Goal: Transaction & Acquisition: Book appointment/travel/reservation

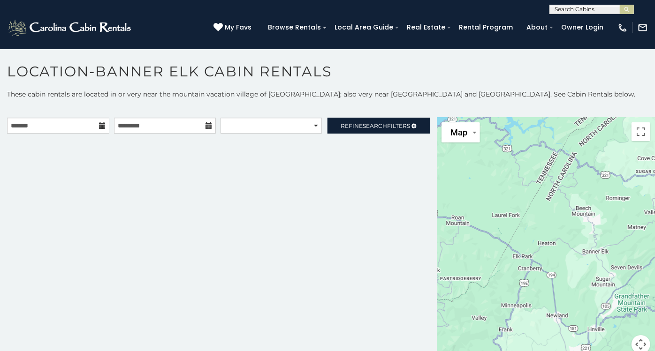
click at [100, 123] on icon at bounding box center [102, 125] width 7 height 7
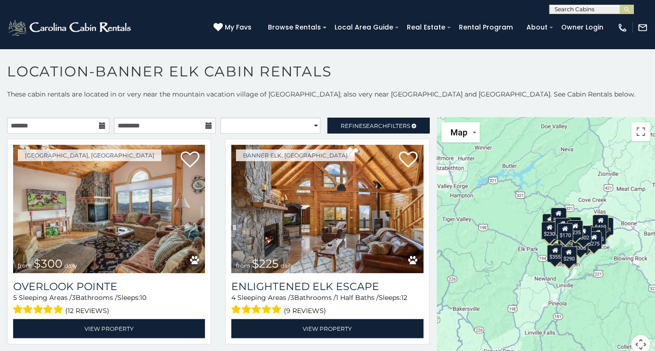
click at [100, 123] on icon at bounding box center [102, 125] width 7 height 7
click at [58, 127] on input "text" at bounding box center [58, 126] width 102 height 16
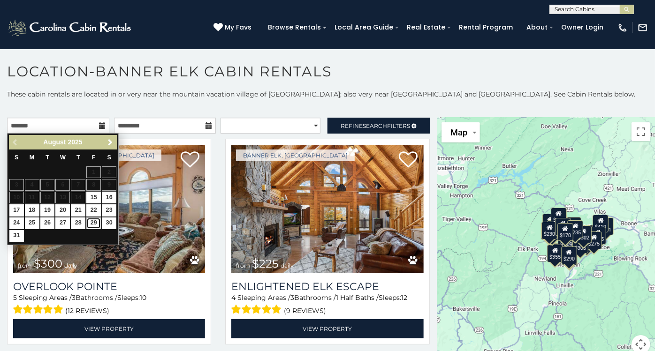
click at [95, 225] on link "29" at bounding box center [93, 224] width 15 height 12
type input "**********"
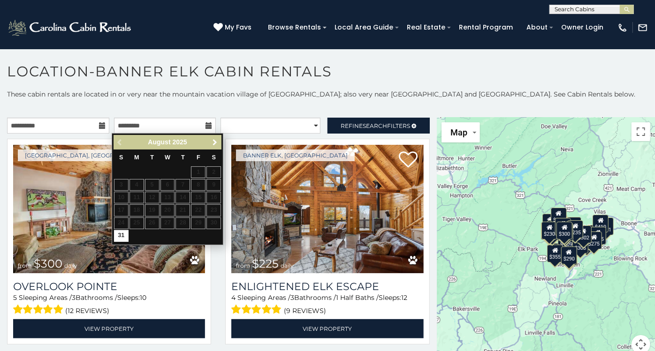
click at [218, 140] on span "Next" at bounding box center [215, 143] width 8 height 8
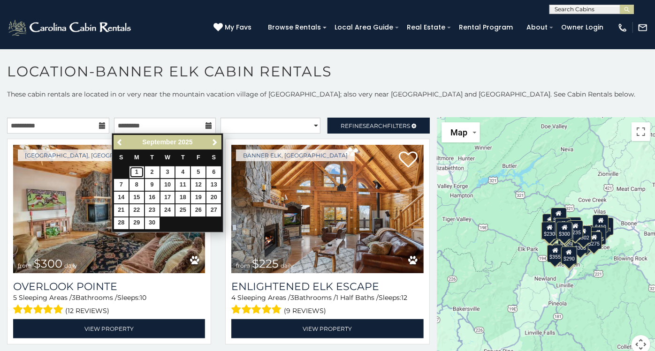
click at [138, 172] on link "1" at bounding box center [137, 173] width 15 height 12
type input "**********"
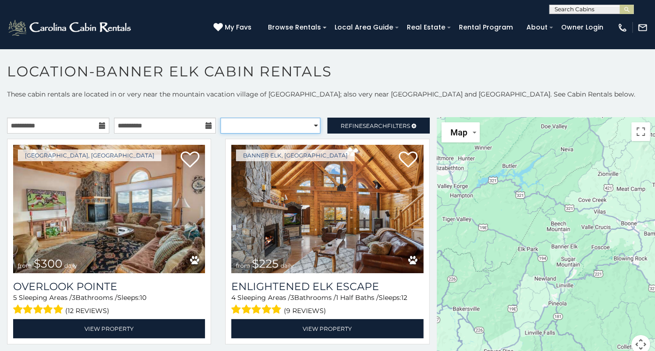
click at [272, 123] on select "**********" at bounding box center [271, 126] width 100 height 16
click at [271, 123] on select "**********" at bounding box center [271, 126] width 100 height 16
click at [371, 123] on span "Search" at bounding box center [375, 125] width 24 height 7
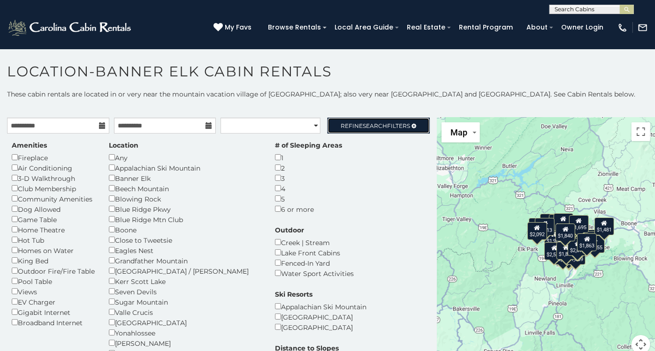
scroll to position [52, 0]
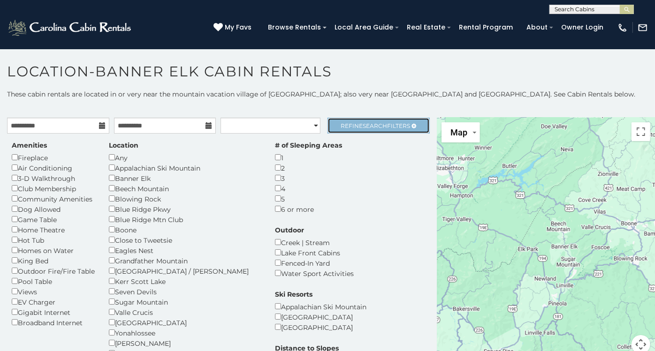
click at [363, 123] on span "Search" at bounding box center [375, 125] width 24 height 7
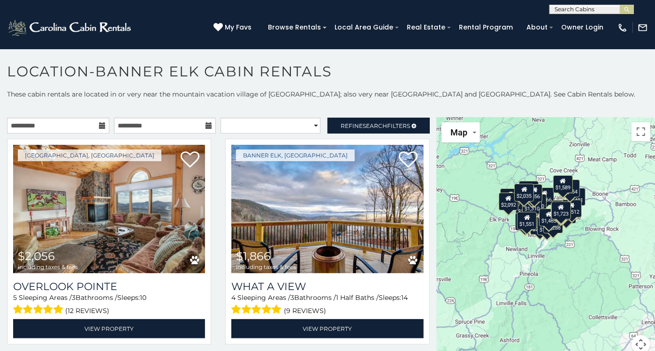
drag, startPoint x: 564, startPoint y: 295, endPoint x: 534, endPoint y: 260, distance: 45.6
click at [534, 260] on div "$2,056 $1,866 $2,555 $2,031 $2,740 $1,904 $1,655 $1,133 $1,659 $2,553 $1,622 $2…" at bounding box center [546, 242] width 218 height 248
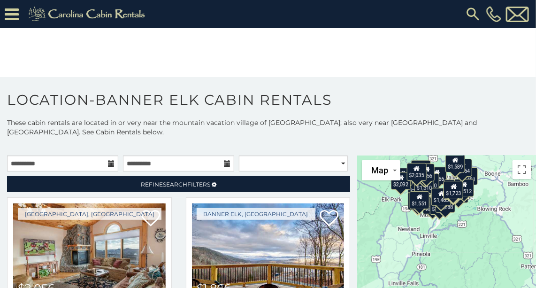
drag, startPoint x: 429, startPoint y: 244, endPoint x: 420, endPoint y: 194, distance: 50.6
click at [420, 192] on div "$1,310" at bounding box center [424, 185] width 20 height 18
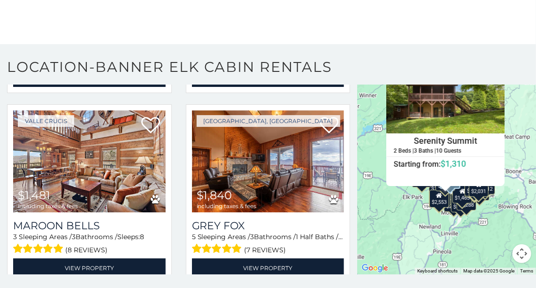
scroll to position [1152, 0]
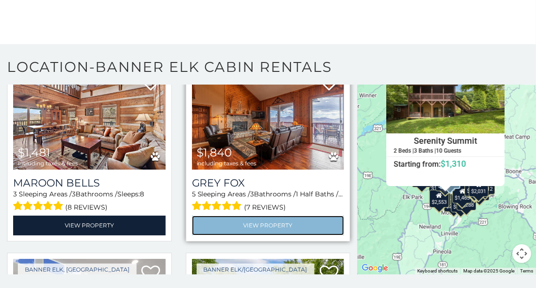
click at [267, 215] on link "View Property" at bounding box center [268, 224] width 153 height 19
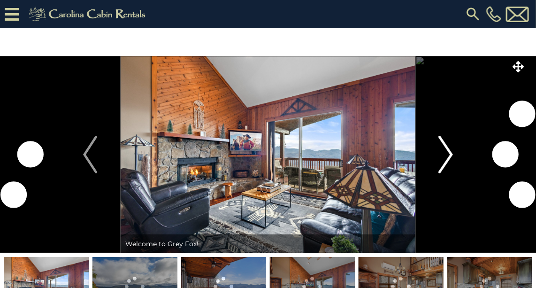
click at [450, 148] on img "Next" at bounding box center [446, 155] width 14 height 38
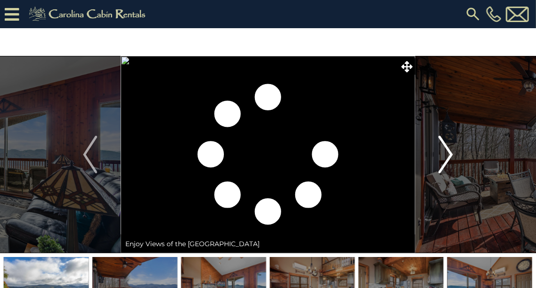
scroll to position [42, 0]
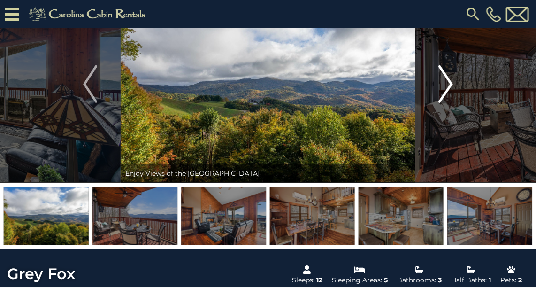
click at [445, 88] on img "Next" at bounding box center [446, 84] width 14 height 38
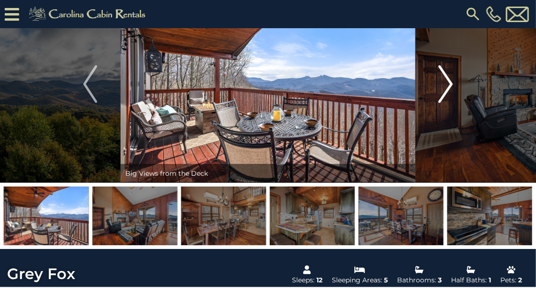
click at [445, 88] on img "Next" at bounding box center [446, 84] width 14 height 38
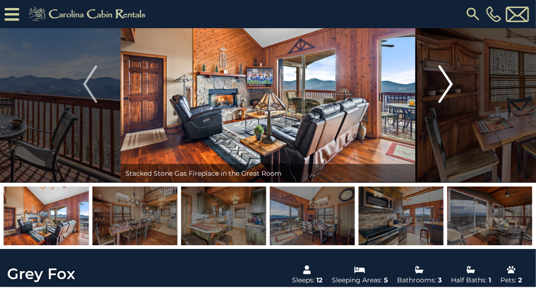
click at [445, 88] on img "Next" at bounding box center [446, 84] width 14 height 38
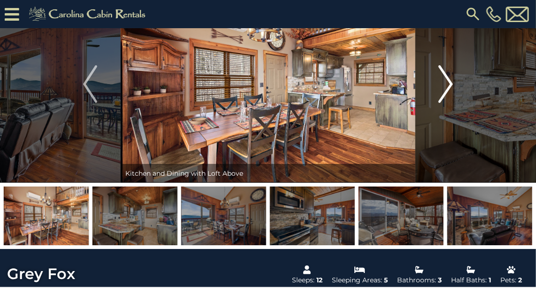
click at [445, 88] on img "Next" at bounding box center [446, 84] width 14 height 38
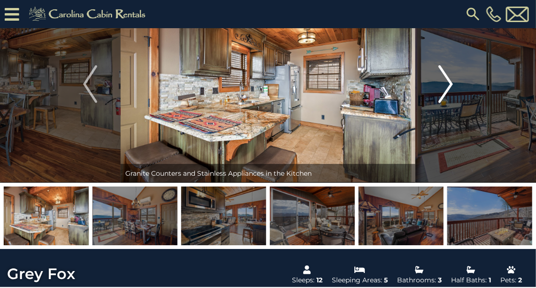
click at [445, 88] on img "Next" at bounding box center [446, 84] width 14 height 38
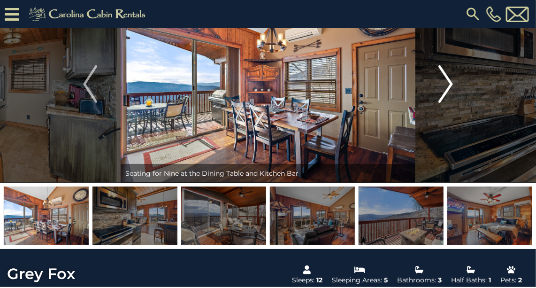
click at [445, 88] on img "Next" at bounding box center [446, 84] width 14 height 38
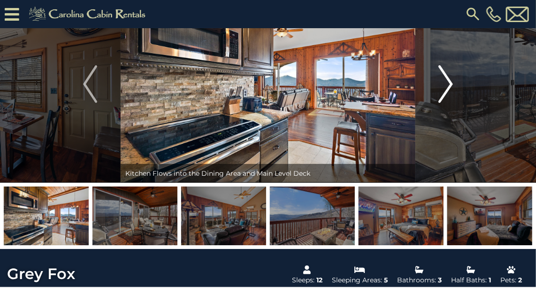
click at [445, 88] on img "Next" at bounding box center [446, 84] width 14 height 38
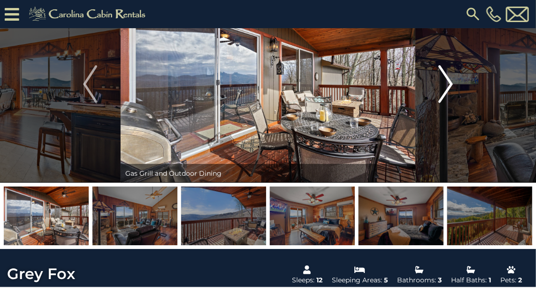
click at [445, 88] on img "Next" at bounding box center [446, 84] width 14 height 38
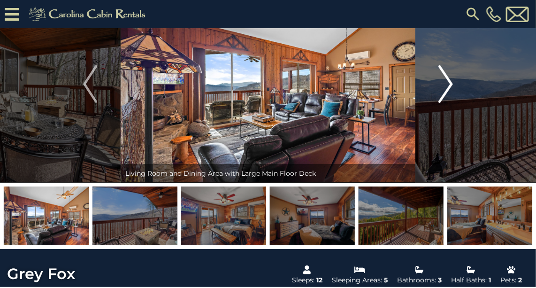
click at [451, 81] on img "Next" at bounding box center [446, 84] width 14 height 38
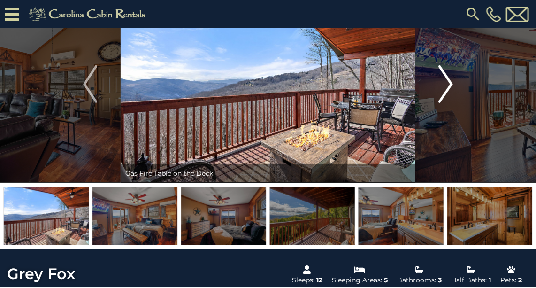
click at [451, 81] on img "Next" at bounding box center [446, 84] width 14 height 38
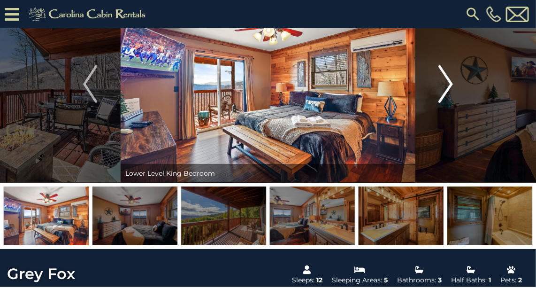
click at [451, 81] on img "Next" at bounding box center [446, 84] width 14 height 38
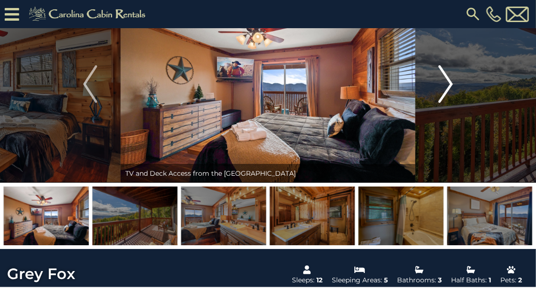
click at [451, 81] on img "Next" at bounding box center [446, 84] width 14 height 38
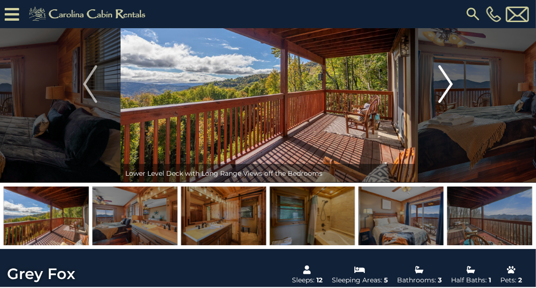
click at [451, 81] on img "Next" at bounding box center [446, 84] width 14 height 38
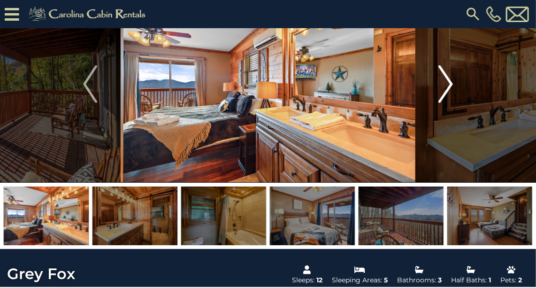
click at [451, 81] on img "Next" at bounding box center [446, 84] width 14 height 38
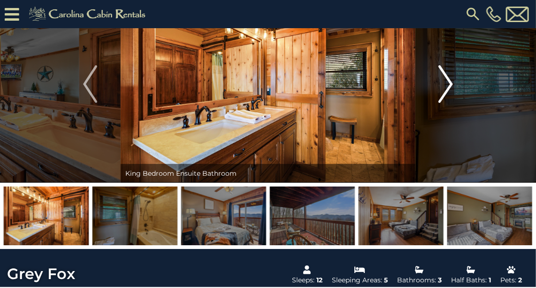
click at [451, 81] on img "Next" at bounding box center [446, 84] width 14 height 38
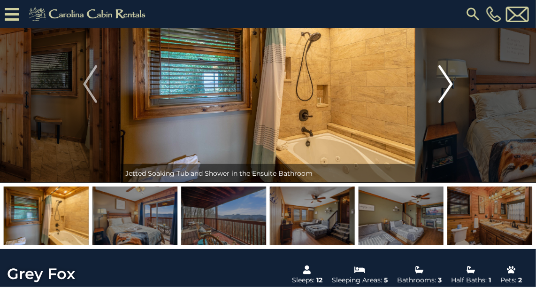
click at [451, 81] on img "Next" at bounding box center [446, 84] width 14 height 38
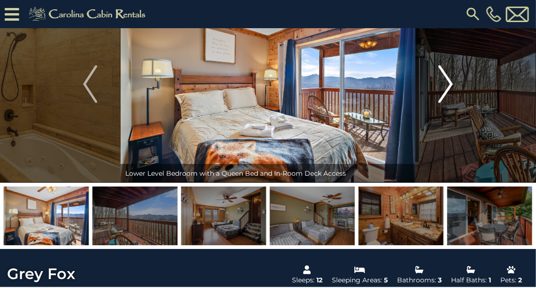
click at [451, 81] on img "Next" at bounding box center [446, 84] width 14 height 38
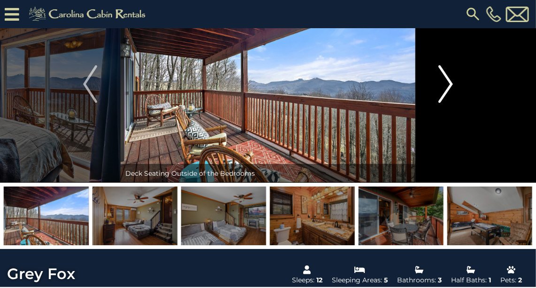
click at [451, 81] on img "Next" at bounding box center [446, 84] width 14 height 38
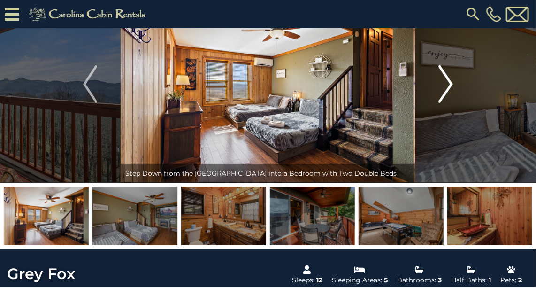
click at [451, 81] on img "Next" at bounding box center [446, 84] width 14 height 38
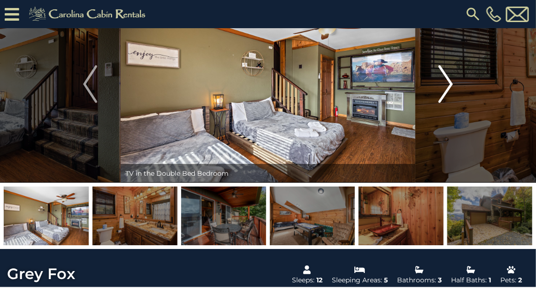
click at [451, 81] on img "Next" at bounding box center [446, 84] width 14 height 38
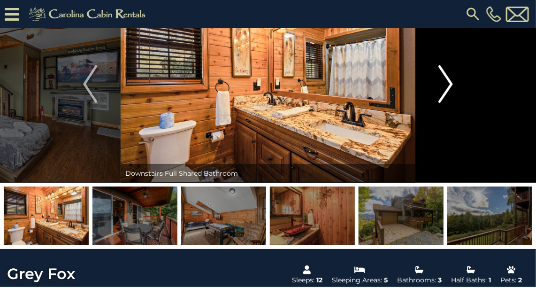
click at [451, 81] on img "Next" at bounding box center [446, 84] width 14 height 38
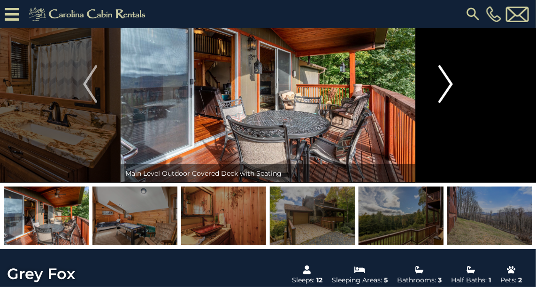
click at [451, 81] on img "Next" at bounding box center [446, 84] width 14 height 38
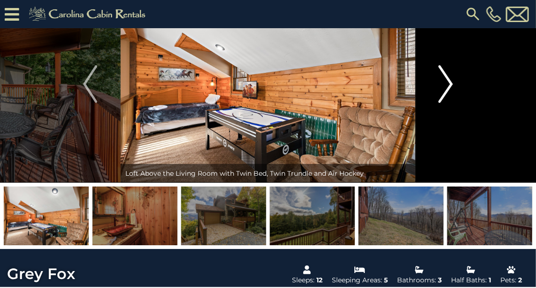
click at [451, 81] on img "Next" at bounding box center [446, 84] width 14 height 38
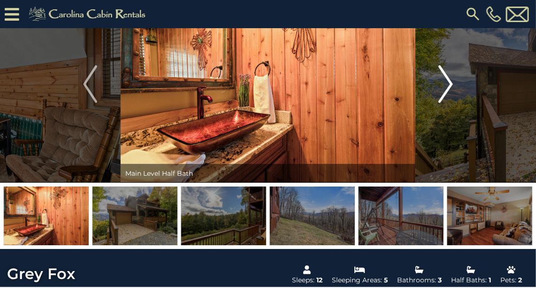
click at [451, 81] on img "Next" at bounding box center [446, 84] width 14 height 38
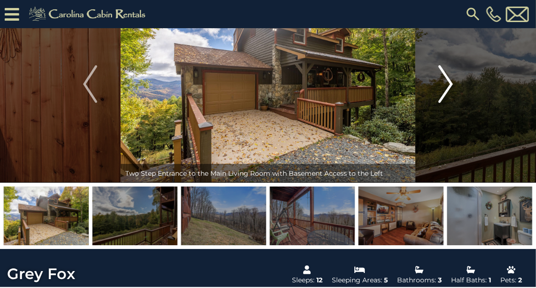
click at [451, 81] on img "Next" at bounding box center [446, 84] width 14 height 38
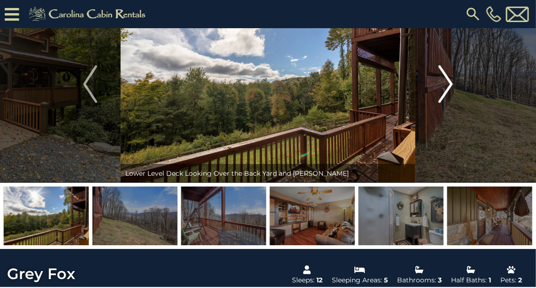
click at [451, 81] on img "Next" at bounding box center [446, 84] width 14 height 38
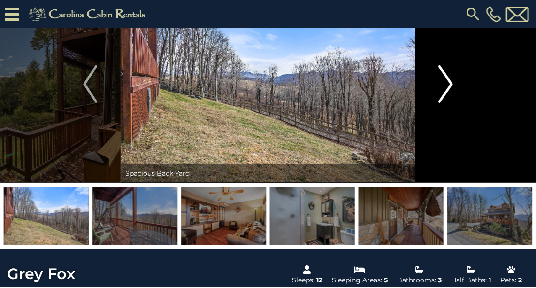
click at [451, 81] on img "Next" at bounding box center [446, 84] width 14 height 38
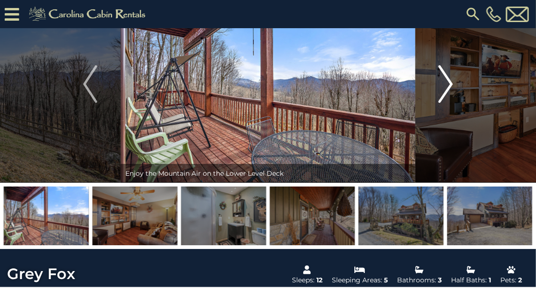
click at [451, 81] on img "Next" at bounding box center [446, 84] width 14 height 38
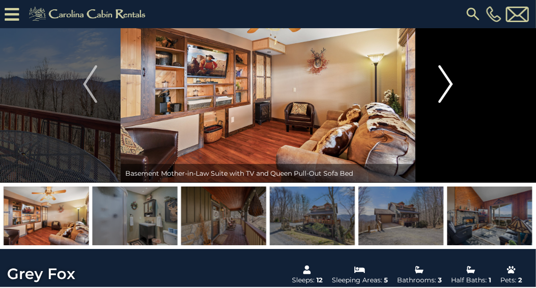
click at [451, 81] on img "Next" at bounding box center [446, 84] width 14 height 38
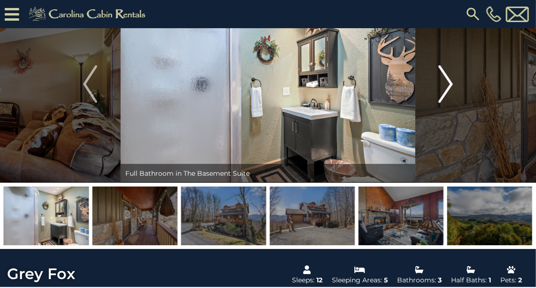
click at [451, 81] on img "Next" at bounding box center [446, 84] width 14 height 38
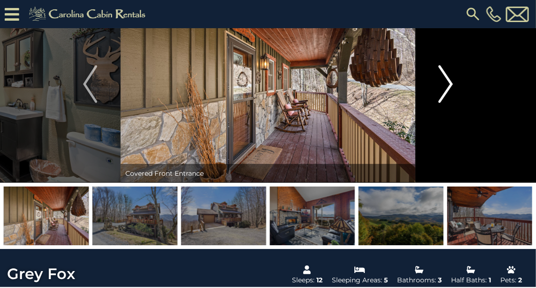
click at [451, 81] on img "Next" at bounding box center [446, 84] width 14 height 38
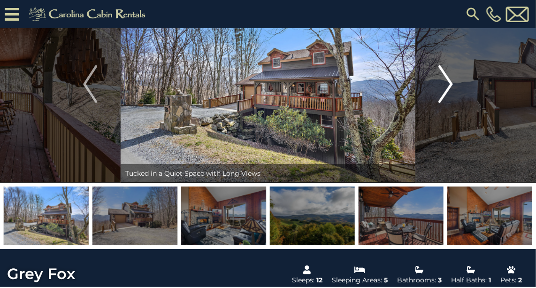
click at [451, 81] on img "Next" at bounding box center [446, 84] width 14 height 38
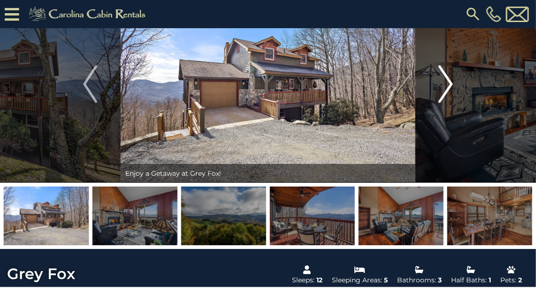
click at [451, 81] on img "Next" at bounding box center [446, 84] width 14 height 38
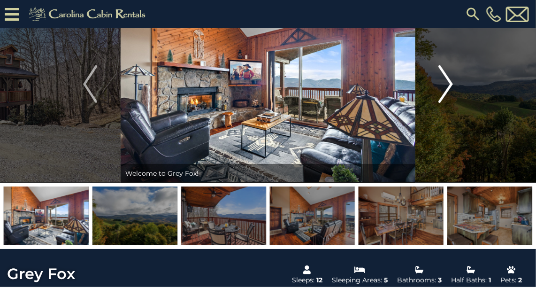
click at [451, 81] on img "Next" at bounding box center [446, 84] width 14 height 38
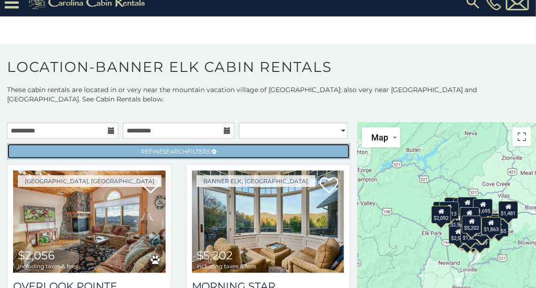
click at [231, 148] on link "Refine Search Filters" at bounding box center [178, 151] width 343 height 16
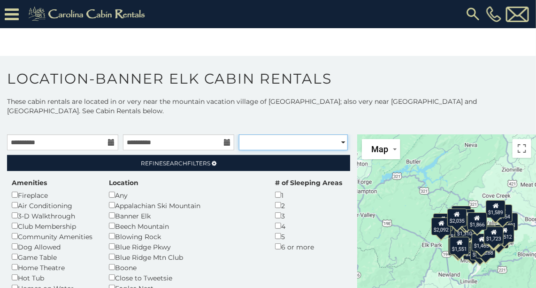
click at [293, 141] on select "**********" at bounding box center [293, 142] width 109 height 16
select select "*********"
click at [239, 134] on select "**********" at bounding box center [293, 142] width 109 height 16
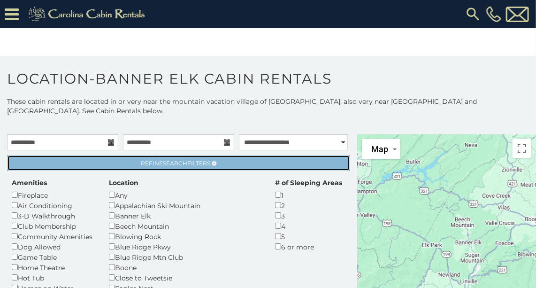
click at [219, 160] on link "Refine Search Filters" at bounding box center [178, 163] width 343 height 16
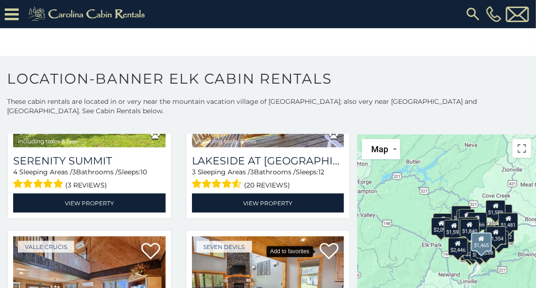
scroll to position [1578, 0]
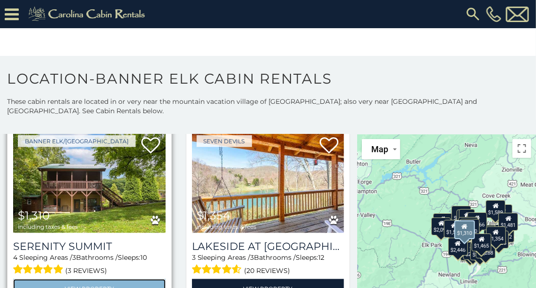
click at [99, 279] on link "View Property" at bounding box center [89, 288] width 153 height 19
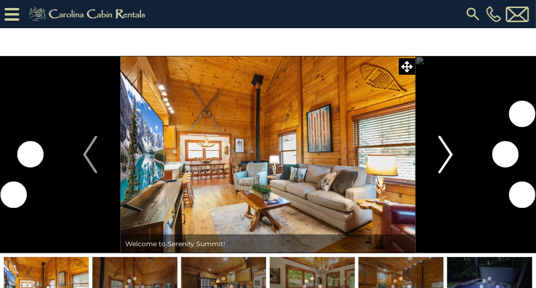
click at [449, 158] on img "Next" at bounding box center [446, 155] width 14 height 38
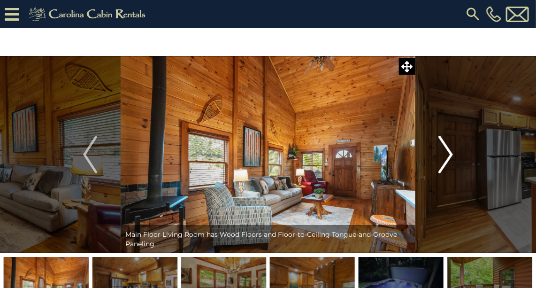
click at [449, 158] on img "Next" at bounding box center [446, 155] width 14 height 38
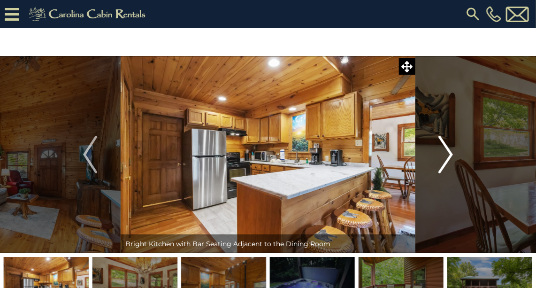
click at [450, 158] on img "Next" at bounding box center [446, 155] width 14 height 38
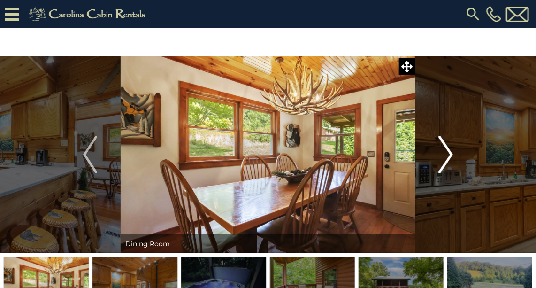
click at [450, 158] on img "Next" at bounding box center [446, 155] width 14 height 38
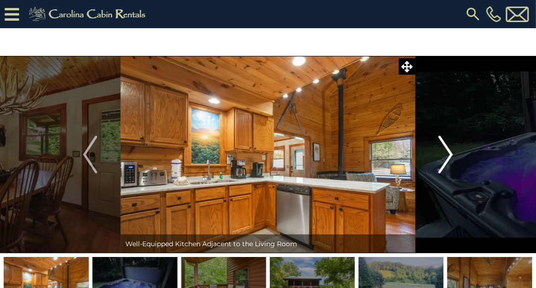
click at [450, 158] on img "Next" at bounding box center [446, 155] width 14 height 38
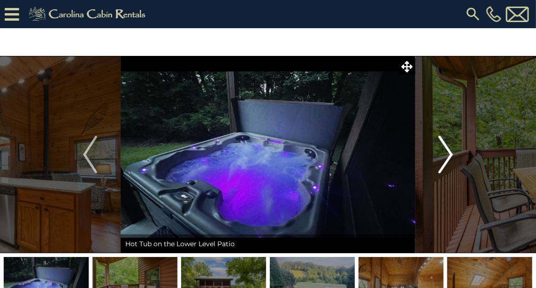
click at [450, 158] on img "Next" at bounding box center [446, 155] width 14 height 38
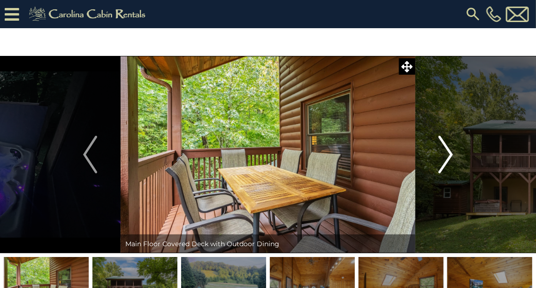
click at [450, 158] on img "Next" at bounding box center [446, 155] width 14 height 38
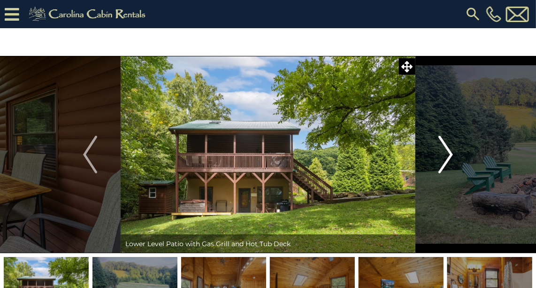
click at [450, 158] on img "Next" at bounding box center [446, 155] width 14 height 38
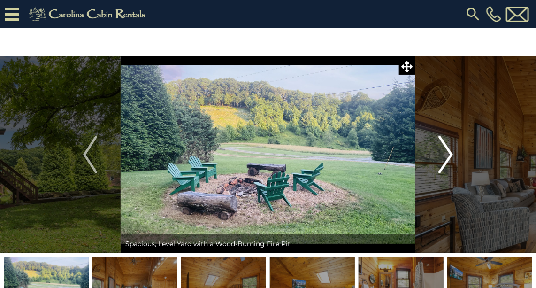
click at [450, 158] on img "Next" at bounding box center [446, 155] width 14 height 38
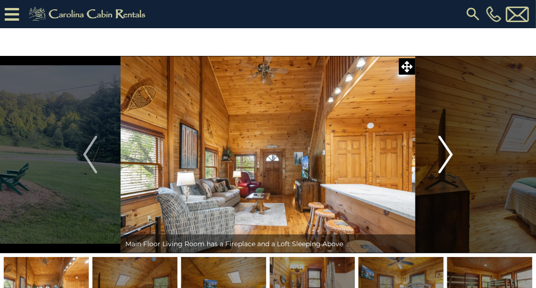
click at [450, 158] on img "Next" at bounding box center [446, 155] width 14 height 38
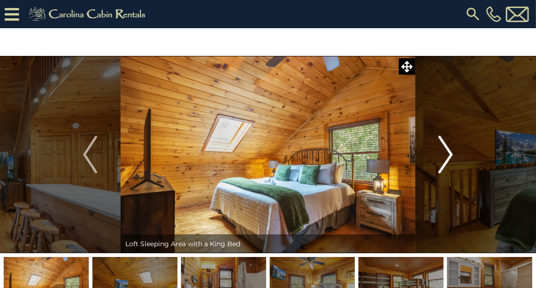
click at [450, 158] on img "Next" at bounding box center [446, 155] width 14 height 38
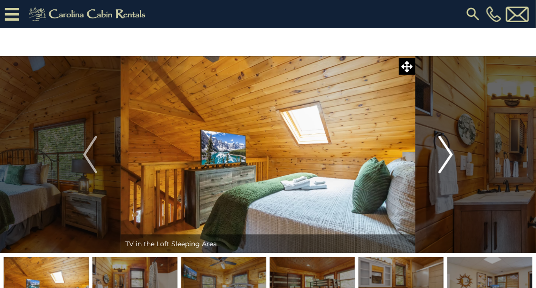
click at [450, 158] on img "Next" at bounding box center [446, 155] width 14 height 38
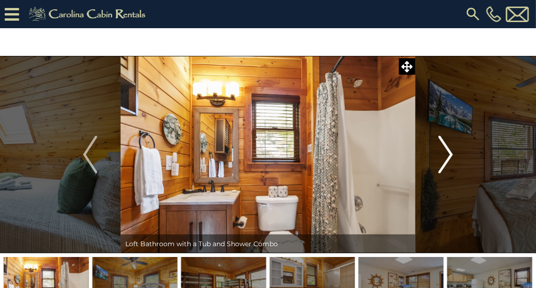
click at [450, 158] on img "Next" at bounding box center [446, 155] width 14 height 38
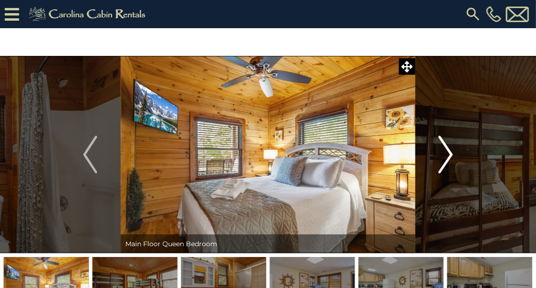
click at [450, 158] on img "Next" at bounding box center [446, 155] width 14 height 38
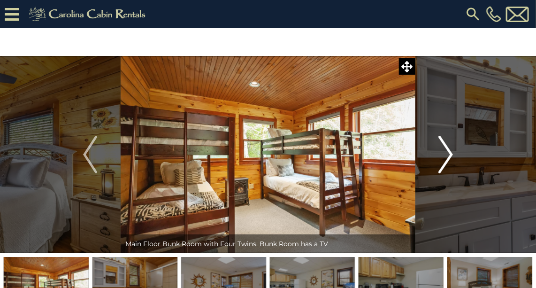
click at [450, 158] on img "Next" at bounding box center [446, 155] width 14 height 38
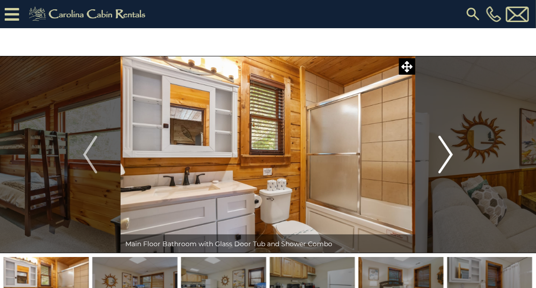
click at [450, 158] on img "Next" at bounding box center [446, 155] width 14 height 38
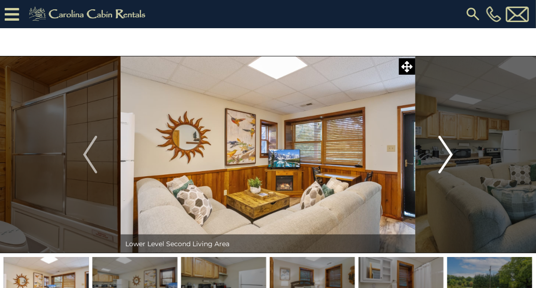
click at [450, 158] on img "Next" at bounding box center [446, 155] width 14 height 38
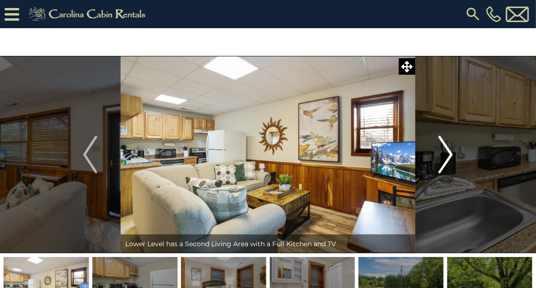
click at [450, 158] on img "Next" at bounding box center [446, 155] width 14 height 38
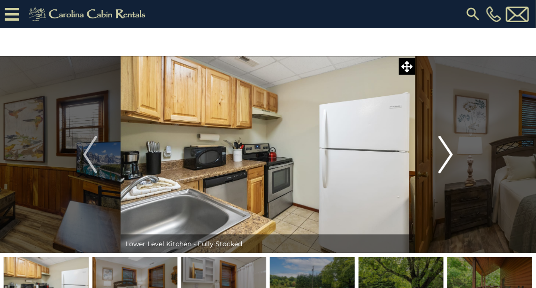
click at [450, 158] on img "Next" at bounding box center [446, 155] width 14 height 38
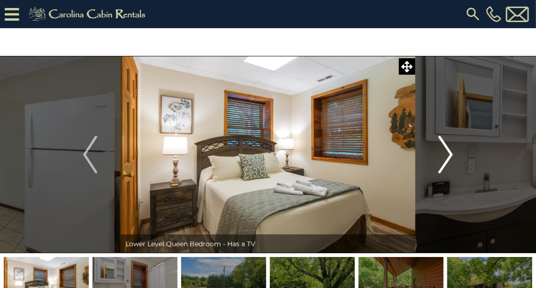
click at [450, 158] on img "Next" at bounding box center [446, 155] width 14 height 38
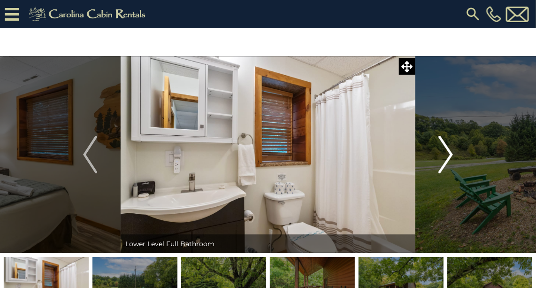
click at [450, 158] on img "Next" at bounding box center [446, 155] width 14 height 38
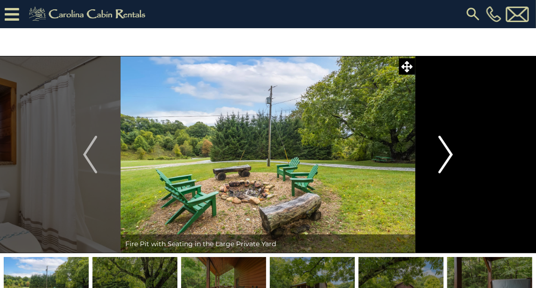
click at [450, 158] on img "Next" at bounding box center [446, 155] width 14 height 38
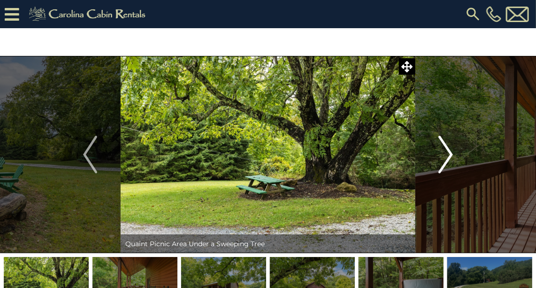
click at [450, 158] on img "Next" at bounding box center [446, 155] width 14 height 38
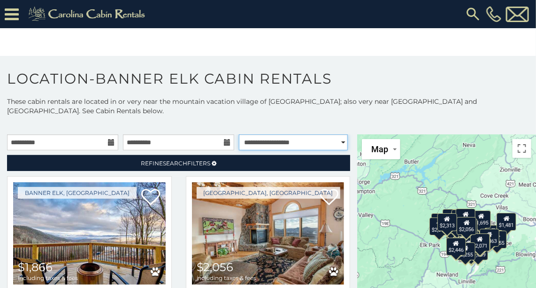
click at [270, 145] on select "**********" at bounding box center [293, 142] width 109 height 16
select select "*****"
click at [239, 134] on select "**********" at bounding box center [293, 142] width 109 height 16
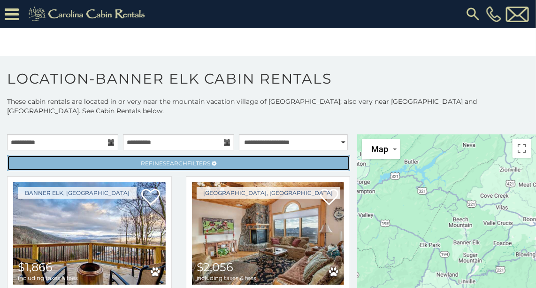
click at [185, 160] on span "Refine Search Filters" at bounding box center [175, 163] width 69 height 7
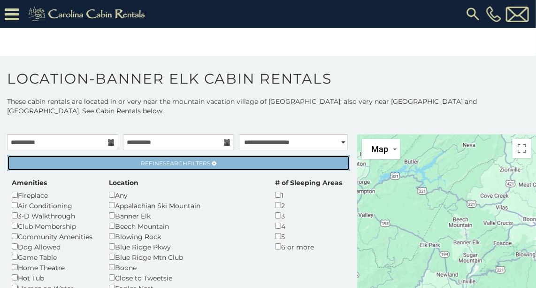
click at [212, 162] on icon at bounding box center [214, 163] width 5 height 6
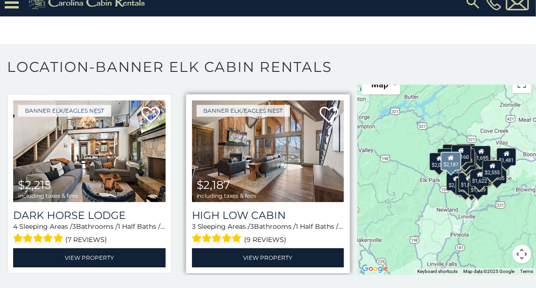
scroll to position [810, 0]
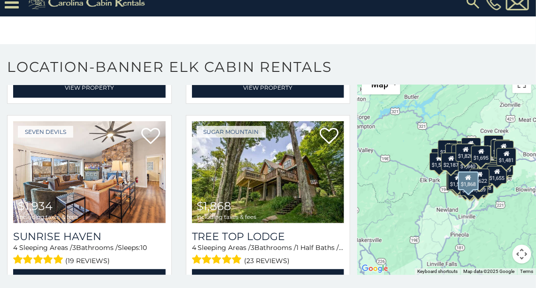
scroll to position [1892, 0]
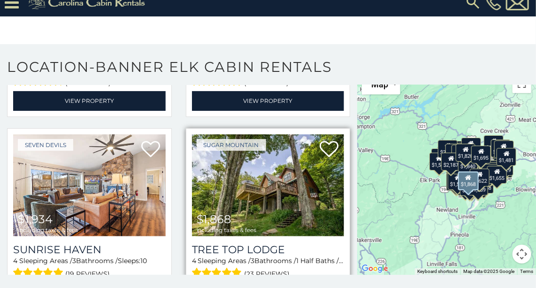
click at [269, 163] on img at bounding box center [268, 185] width 153 height 102
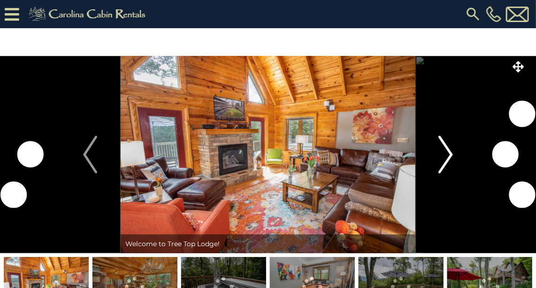
click at [450, 149] on img "Next" at bounding box center [446, 155] width 14 height 38
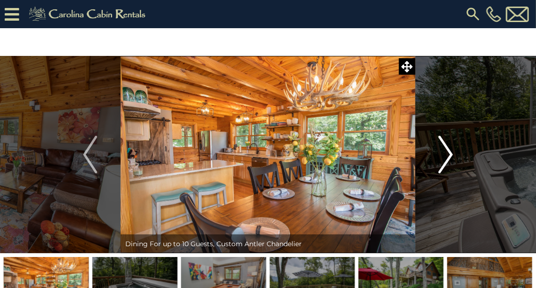
click at [450, 158] on img "Next" at bounding box center [446, 155] width 14 height 38
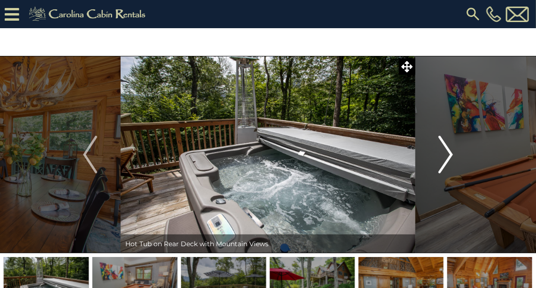
click at [450, 158] on img "Next" at bounding box center [446, 155] width 14 height 38
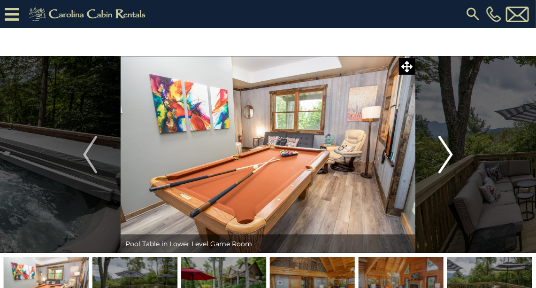
click at [450, 158] on img "Next" at bounding box center [446, 155] width 14 height 38
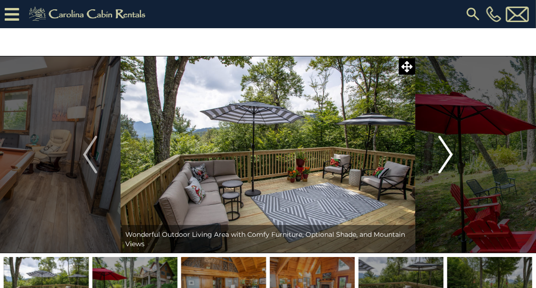
click at [450, 158] on img "Next" at bounding box center [446, 155] width 14 height 38
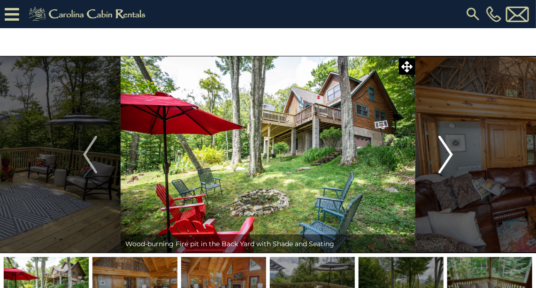
click at [450, 158] on img "Next" at bounding box center [446, 155] width 14 height 38
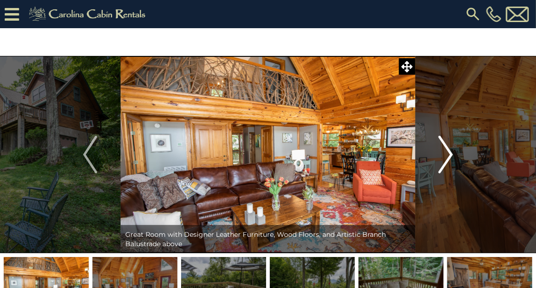
click at [450, 158] on img "Next" at bounding box center [446, 155] width 14 height 38
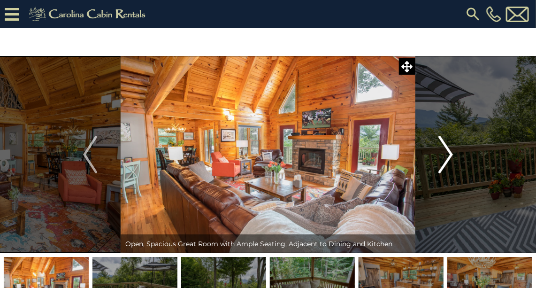
click at [450, 158] on img "Next" at bounding box center [446, 155] width 14 height 38
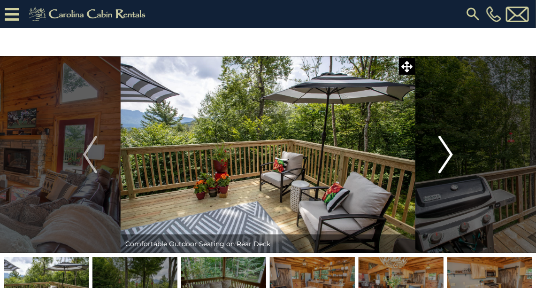
click at [450, 158] on img "Next" at bounding box center [446, 155] width 14 height 38
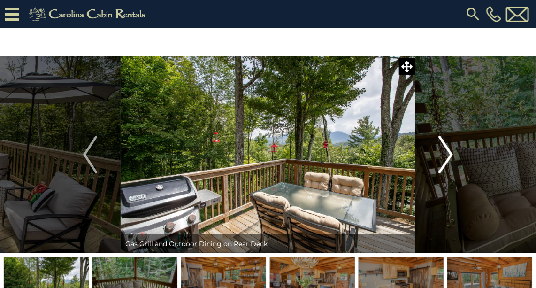
click at [450, 158] on img "Next" at bounding box center [446, 155] width 14 height 38
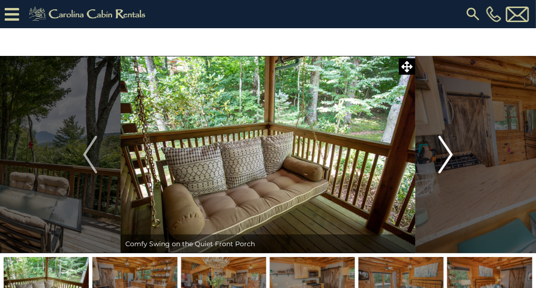
click at [450, 158] on img "Next" at bounding box center [446, 155] width 14 height 38
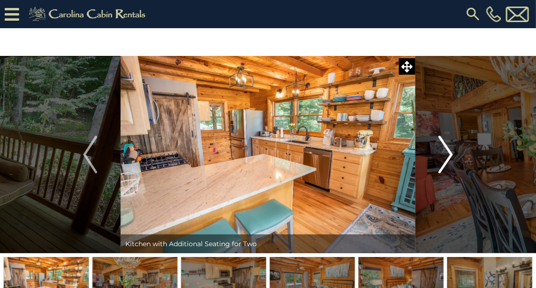
click at [450, 158] on img "Next" at bounding box center [446, 155] width 14 height 38
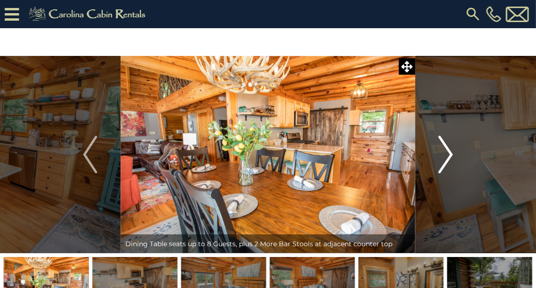
click at [450, 158] on img "Next" at bounding box center [446, 155] width 14 height 38
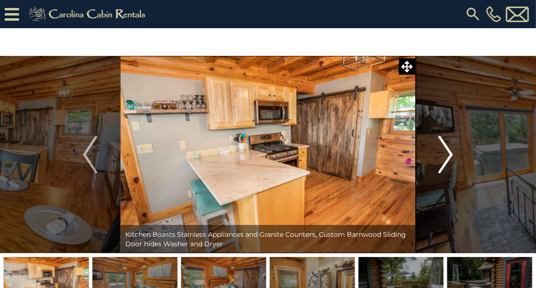
click at [450, 158] on img "Next" at bounding box center [446, 155] width 14 height 38
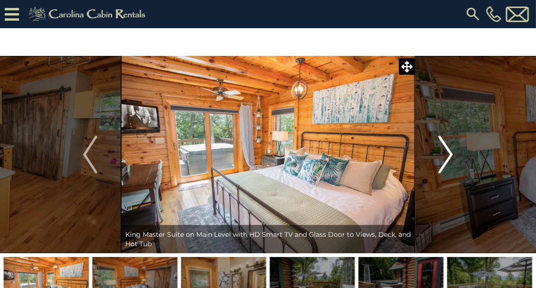
click at [450, 158] on img "Next" at bounding box center [446, 155] width 14 height 38
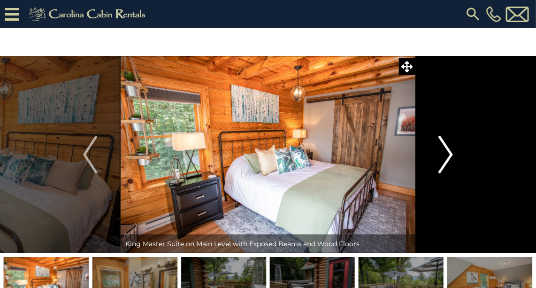
click at [450, 158] on img "Next" at bounding box center [446, 155] width 14 height 38
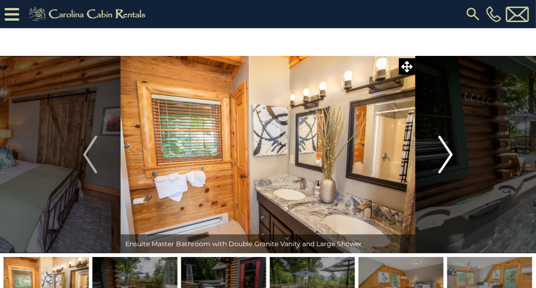
click at [450, 158] on img "Next" at bounding box center [446, 155] width 14 height 38
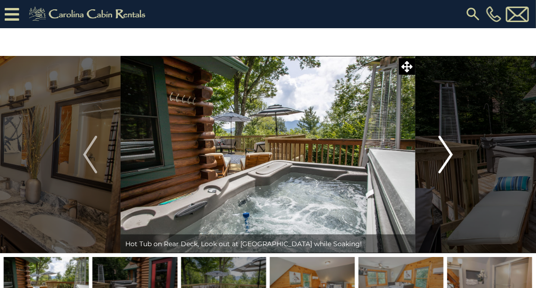
click at [450, 158] on img "Next" at bounding box center [446, 155] width 14 height 38
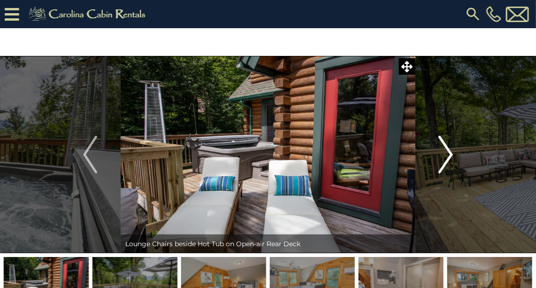
click at [450, 158] on img "Next" at bounding box center [446, 155] width 14 height 38
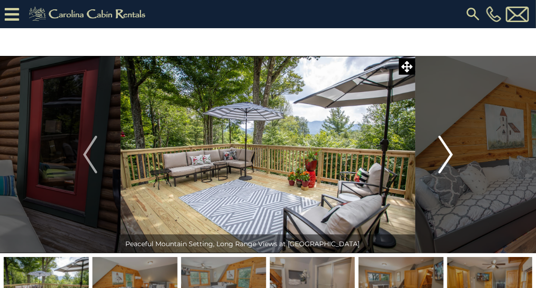
click at [450, 158] on img "Next" at bounding box center [446, 155] width 14 height 38
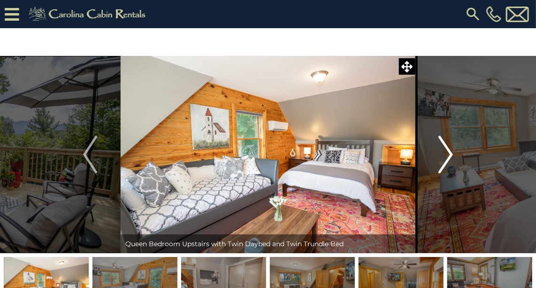
click at [450, 158] on img "Next" at bounding box center [446, 155] width 14 height 38
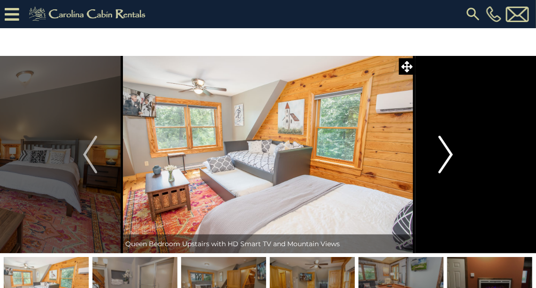
click at [450, 158] on img "Next" at bounding box center [446, 155] width 14 height 38
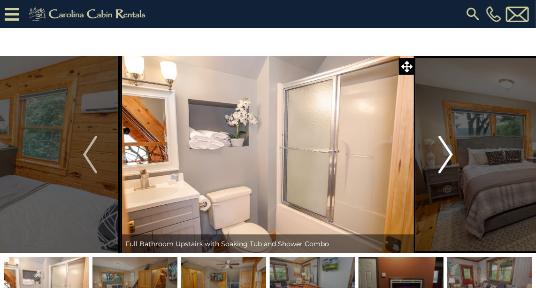
click at [450, 158] on img "Next" at bounding box center [446, 155] width 14 height 38
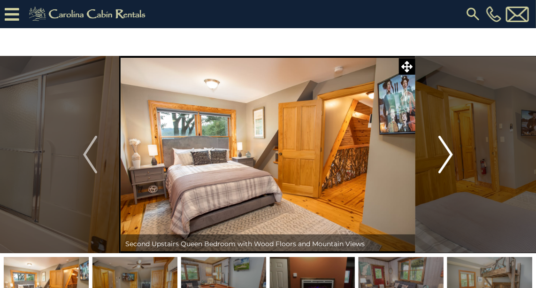
click at [450, 158] on img "Next" at bounding box center [446, 155] width 14 height 38
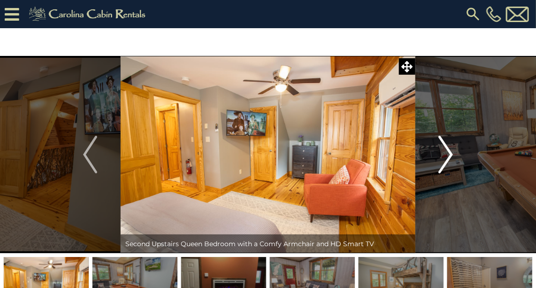
click at [450, 158] on img "Next" at bounding box center [446, 155] width 14 height 38
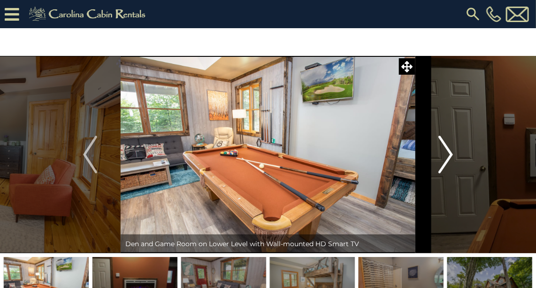
click at [450, 158] on img "Next" at bounding box center [446, 155] width 14 height 38
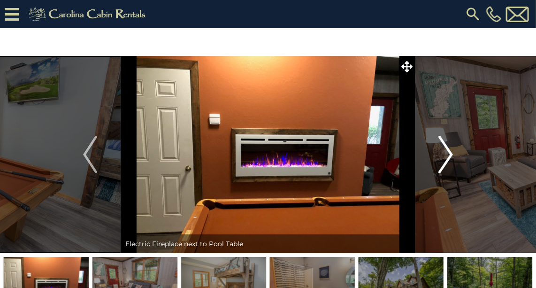
click at [450, 158] on img "Next" at bounding box center [446, 155] width 14 height 38
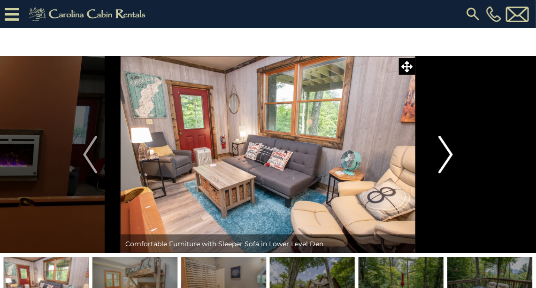
click at [450, 158] on img "Next" at bounding box center [446, 155] width 14 height 38
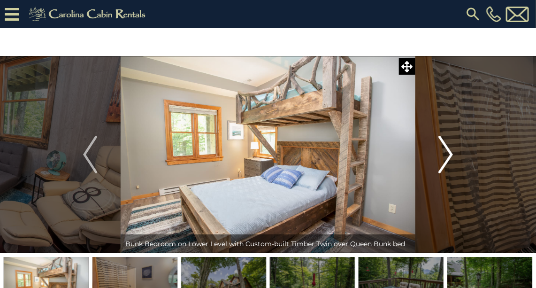
click at [450, 158] on img "Next" at bounding box center [446, 155] width 14 height 38
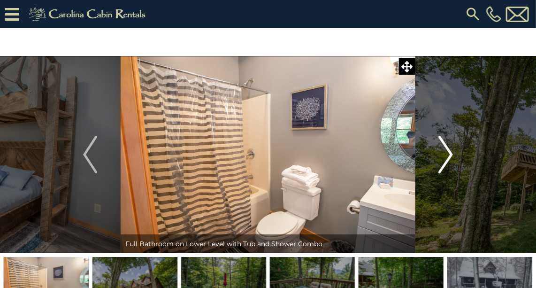
click at [450, 158] on img "Next" at bounding box center [446, 155] width 14 height 38
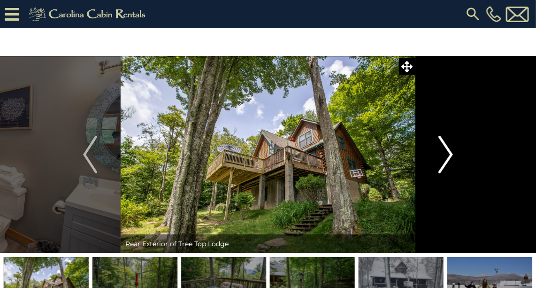
click at [450, 158] on img "Next" at bounding box center [446, 155] width 14 height 38
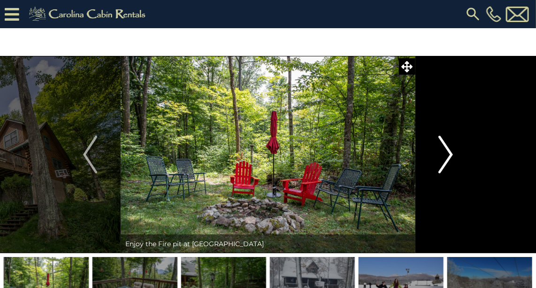
click at [450, 158] on img "Next" at bounding box center [446, 155] width 14 height 38
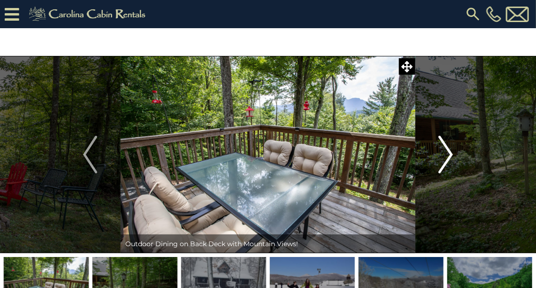
click at [450, 159] on img "Next" at bounding box center [446, 155] width 14 height 38
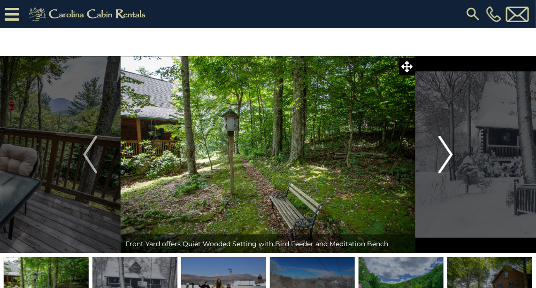
click at [449, 159] on img "Next" at bounding box center [446, 155] width 14 height 38
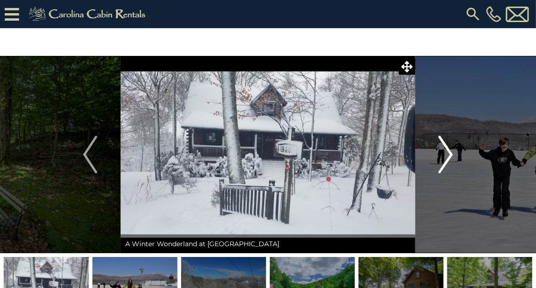
click at [449, 159] on img "Next" at bounding box center [446, 155] width 14 height 38
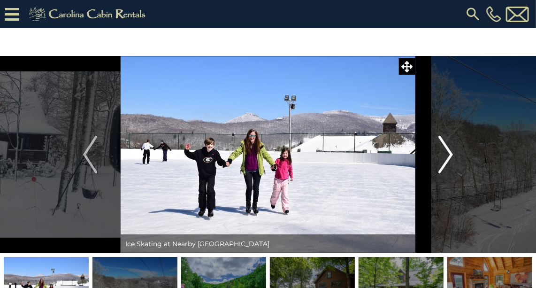
click at [449, 159] on img "Next" at bounding box center [446, 155] width 14 height 38
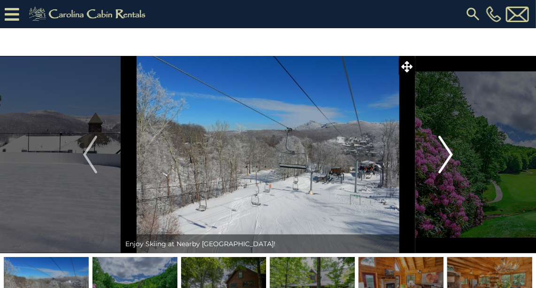
click at [449, 159] on img "Next" at bounding box center [446, 155] width 14 height 38
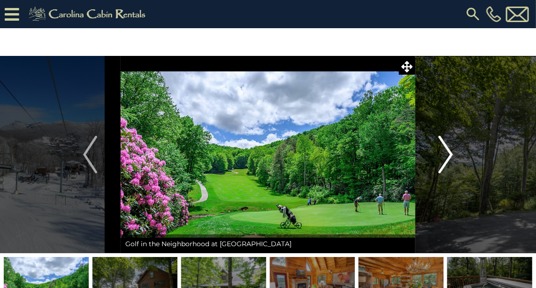
click at [449, 159] on img "Next" at bounding box center [446, 155] width 14 height 38
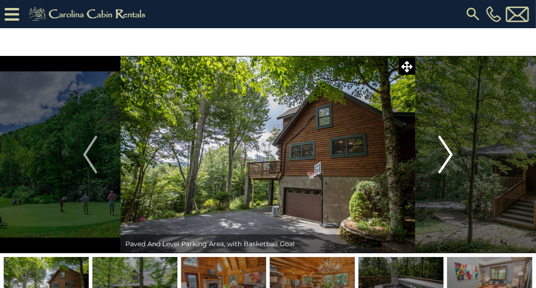
click at [449, 159] on img "Next" at bounding box center [446, 155] width 14 height 38
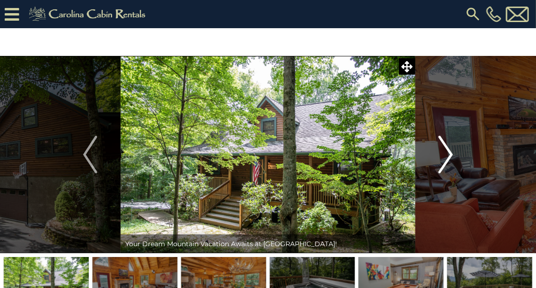
click at [449, 159] on img "Next" at bounding box center [446, 155] width 14 height 38
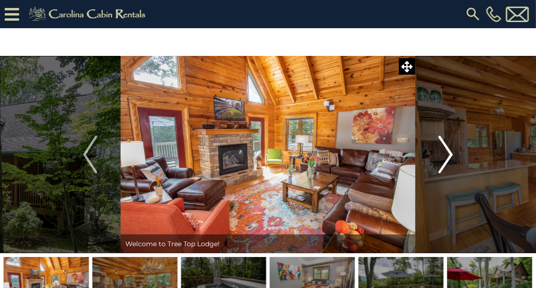
click at [445, 158] on img "Next" at bounding box center [446, 155] width 14 height 38
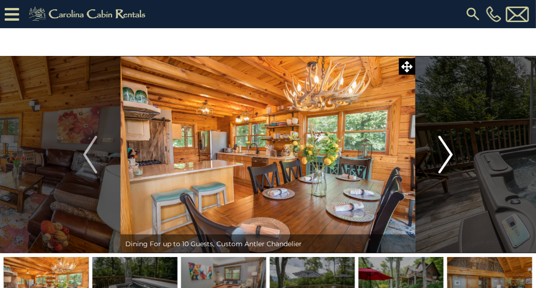
click at [450, 158] on img "Next" at bounding box center [446, 155] width 14 height 38
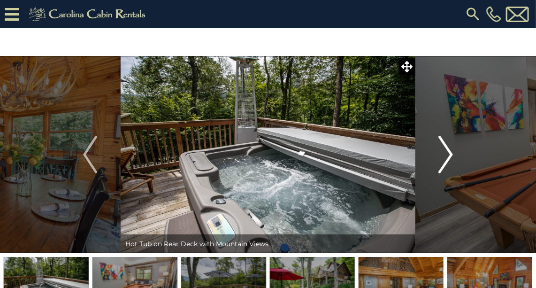
click at [450, 158] on img "Next" at bounding box center [446, 155] width 14 height 38
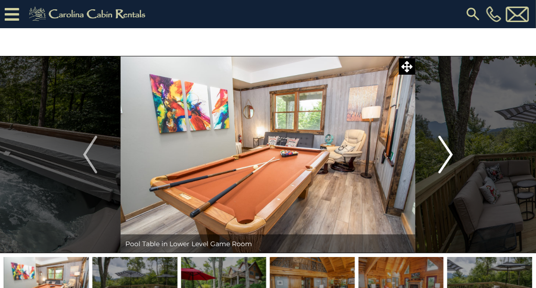
click at [450, 158] on img "Next" at bounding box center [446, 155] width 14 height 38
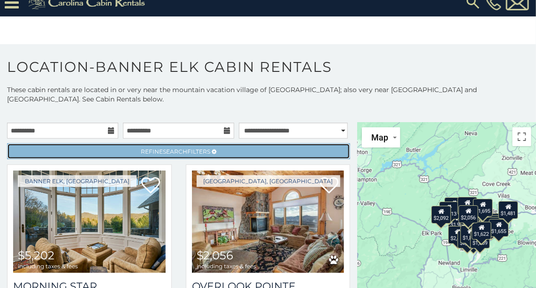
click at [183, 151] on span "Search" at bounding box center [175, 151] width 24 height 7
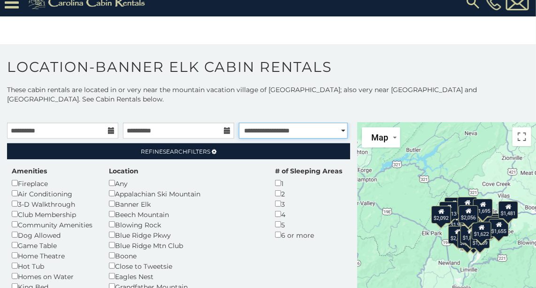
click at [275, 129] on select "**********" at bounding box center [293, 130] width 109 height 16
select select "*********"
click at [239, 122] on select "**********" at bounding box center [293, 130] width 109 height 16
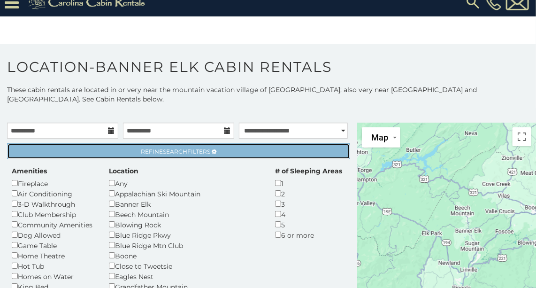
click at [228, 148] on link "Refine Search Filters" at bounding box center [178, 151] width 343 height 16
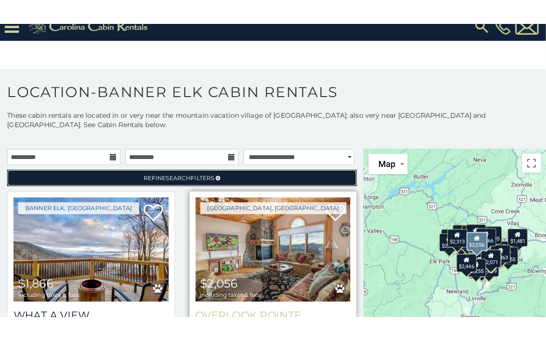
scroll to position [42, 0]
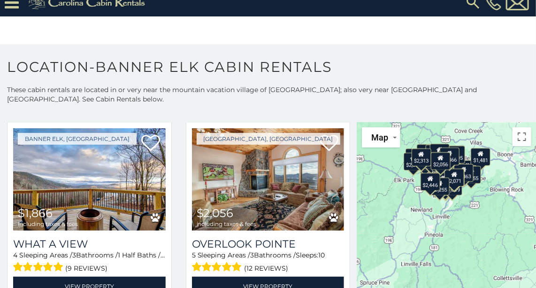
drag, startPoint x: 477, startPoint y: 260, endPoint x: 449, endPoint y: 206, distance: 61.3
click at [449, 206] on div "$1,866 $2,056 $5,202 $1,599 $1,904 $2,031 $2,165 $2,187 $2,215 $2,555 $2,740 $3…" at bounding box center [446, 224] width 179 height 205
click at [389, 142] on button "Map" at bounding box center [381, 137] width 38 height 20
click at [519, 137] on button "Toggle fullscreen view" at bounding box center [521, 136] width 19 height 19
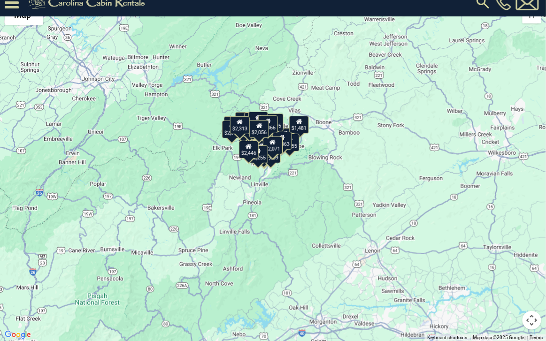
drag, startPoint x: 281, startPoint y: 167, endPoint x: 271, endPoint y: 201, distance: 35.6
click at [271, 201] on div "$1,866 $2,056 $5,202 $1,599 $1,904 $2,031 $2,165 $2,187 $2,215 $2,555 $2,740 $3…" at bounding box center [273, 170] width 546 height 341
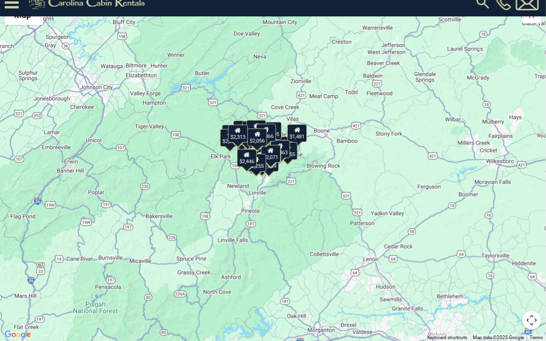
click at [224, 196] on div "$1,866 $2,056 $5,202 $1,599 $1,904 $2,031 $2,165 $2,187 $2,215 $2,555 $2,740 $3…" at bounding box center [273, 170] width 546 height 341
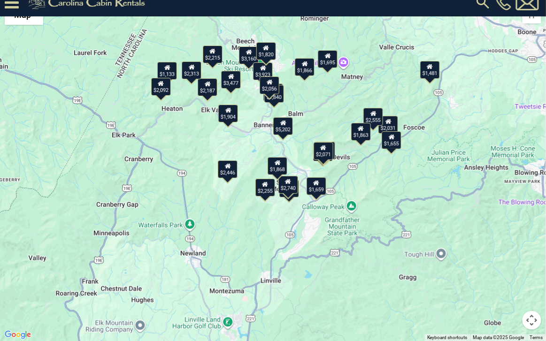
click at [283, 170] on div "$1,868" at bounding box center [277, 166] width 20 height 18
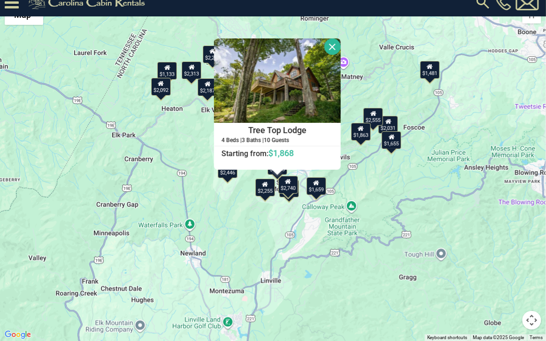
click at [294, 191] on div "$2,740" at bounding box center [288, 185] width 20 height 18
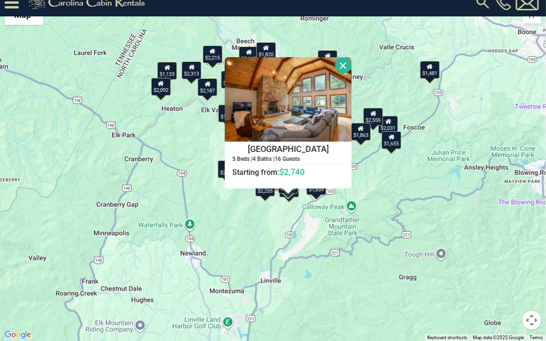
click at [279, 220] on div "$1,866 $2,056 $5,202 $1,599 $1,904 $2,031 $2,165 $2,187 $2,215 $2,555 $2,740 $3…" at bounding box center [273, 170] width 546 height 341
click at [268, 195] on div "$2,255" at bounding box center [265, 188] width 20 height 18
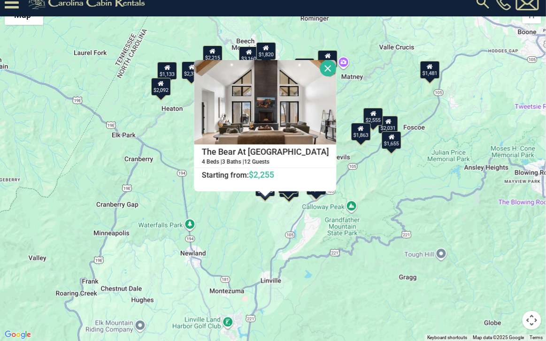
click at [320, 66] on button "Close" at bounding box center [328, 68] width 16 height 16
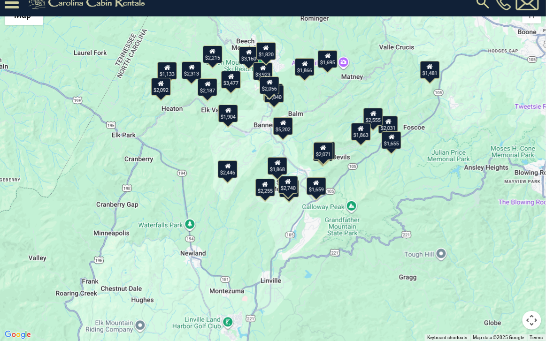
click at [225, 173] on div "$2,446" at bounding box center [228, 169] width 20 height 18
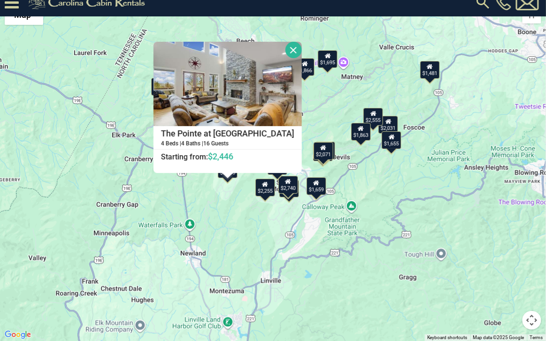
click at [286, 47] on button "Close" at bounding box center [293, 50] width 16 height 16
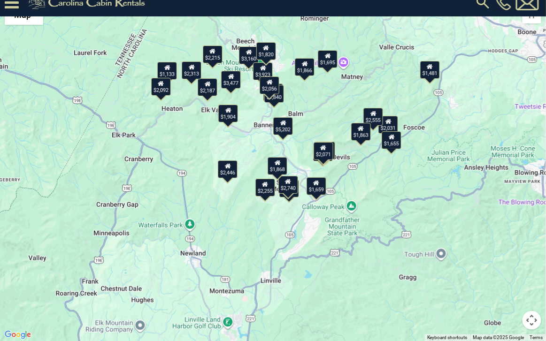
click at [318, 191] on div "$1,659" at bounding box center [316, 186] width 20 height 18
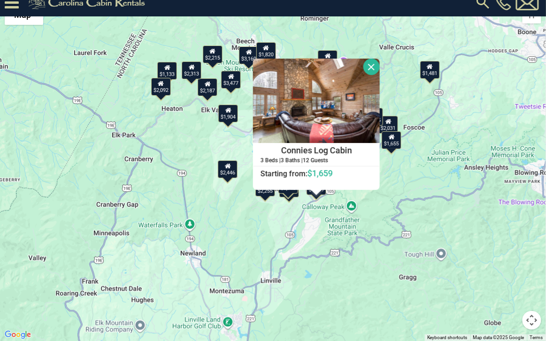
click at [368, 64] on button "Close" at bounding box center [371, 67] width 16 height 16
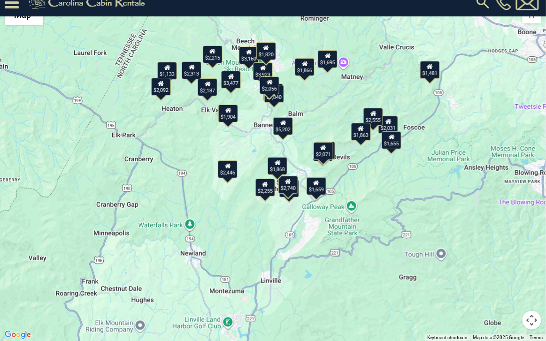
click at [277, 167] on div "$1,868" at bounding box center [277, 166] width 20 height 18
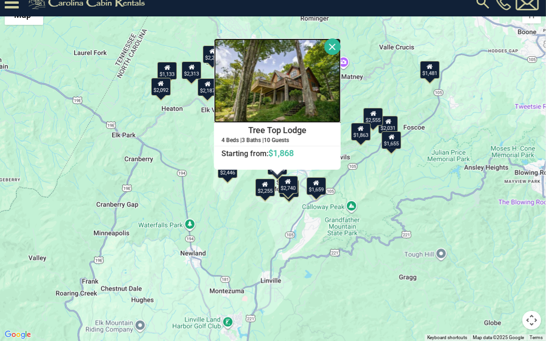
click at [256, 76] on img at bounding box center [277, 80] width 127 height 84
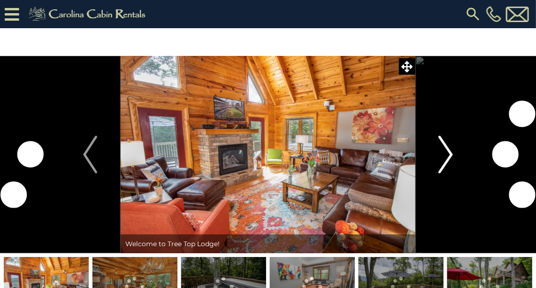
click at [443, 145] on img "Next" at bounding box center [446, 155] width 14 height 38
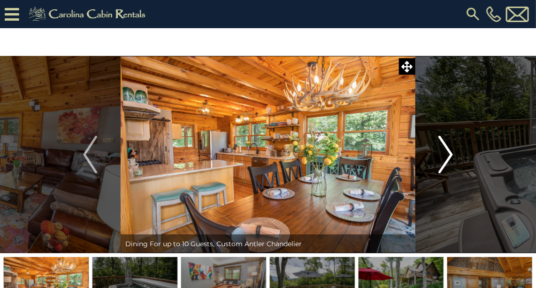
click at [449, 152] on img "Next" at bounding box center [446, 155] width 14 height 38
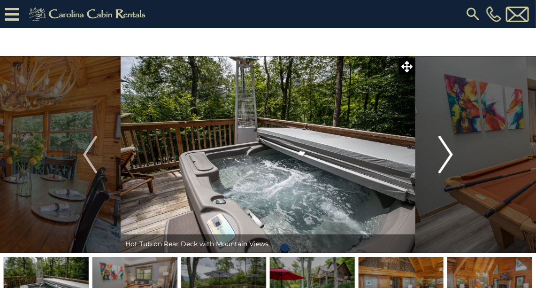
click at [453, 156] on button "Next" at bounding box center [445, 154] width 61 height 197
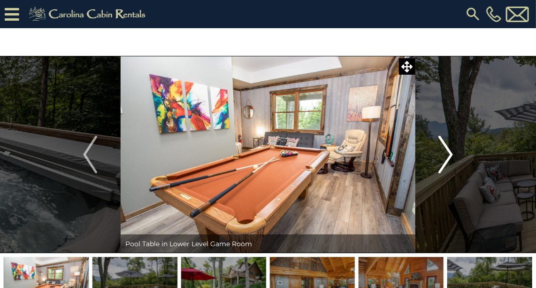
click at [453, 156] on button "Next" at bounding box center [445, 154] width 61 height 197
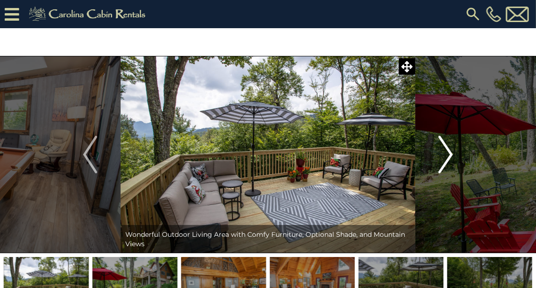
click at [453, 156] on button "Next" at bounding box center [445, 154] width 61 height 197
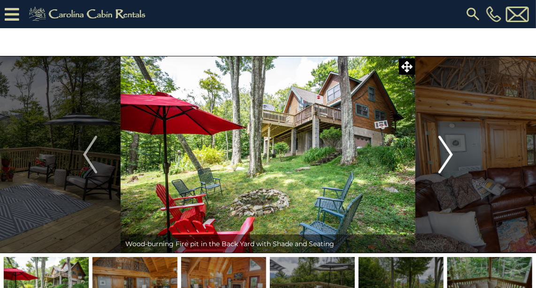
click at [453, 156] on button "Next" at bounding box center [445, 154] width 61 height 197
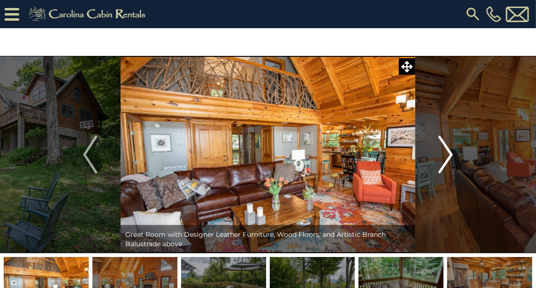
click at [453, 156] on button "Next" at bounding box center [445, 154] width 61 height 197
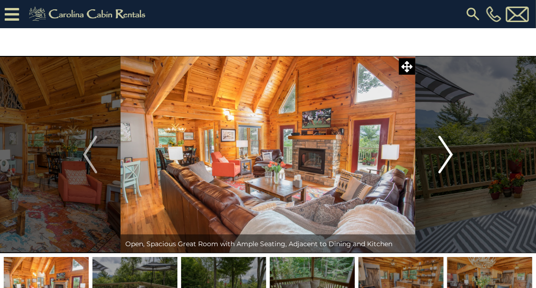
click at [453, 156] on button "Next" at bounding box center [445, 154] width 61 height 197
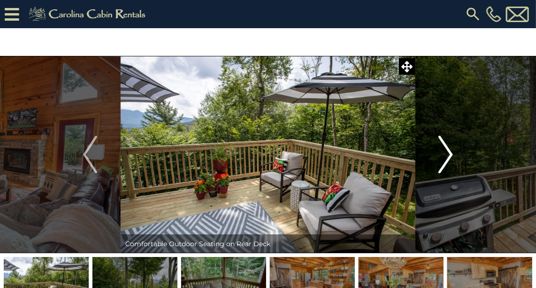
click at [453, 156] on button "Next" at bounding box center [445, 154] width 61 height 197
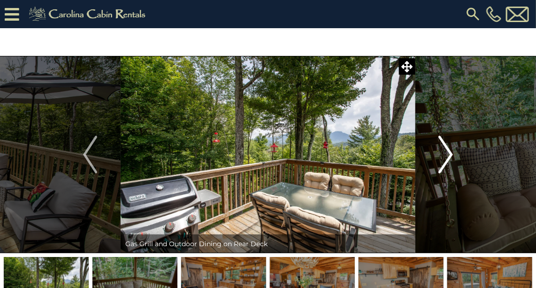
click at [453, 156] on button "Next" at bounding box center [445, 154] width 61 height 197
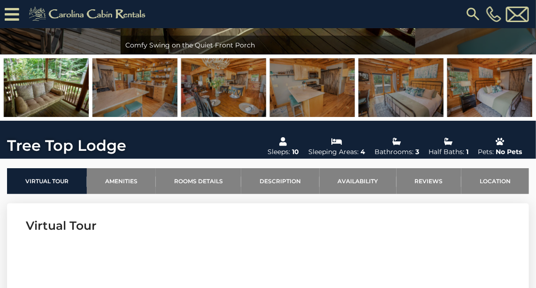
scroll to position [298, 0]
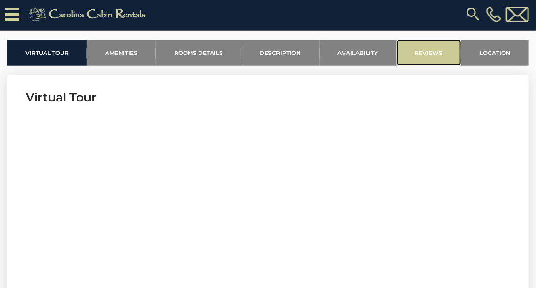
click at [418, 54] on link "Reviews" at bounding box center [429, 53] width 65 height 26
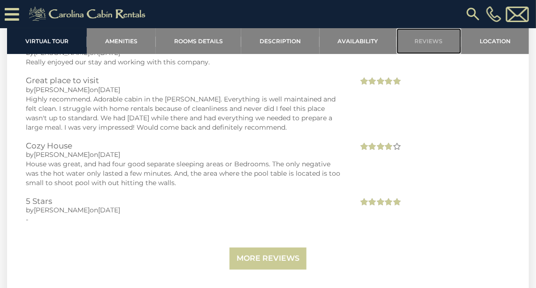
scroll to position [2613, 0]
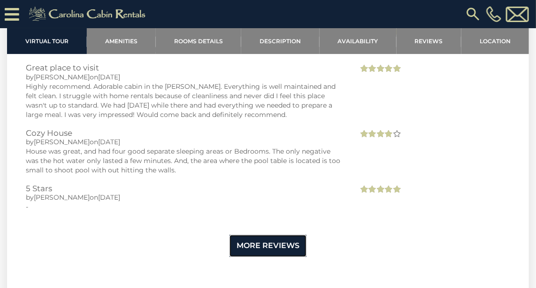
click at [255, 244] on link "More Reviews" at bounding box center [267, 246] width 77 height 22
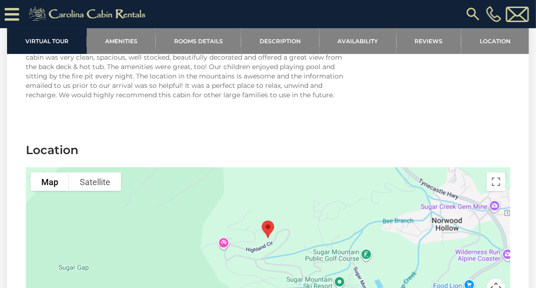
scroll to position [4021, 0]
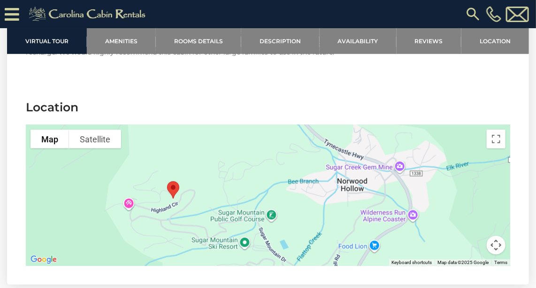
drag, startPoint x: 483, startPoint y: 221, endPoint x: 375, endPoint y: 225, distance: 108.5
click at [375, 225] on div at bounding box center [268, 195] width 484 height 141
